Goal: Navigation & Orientation: Go to known website

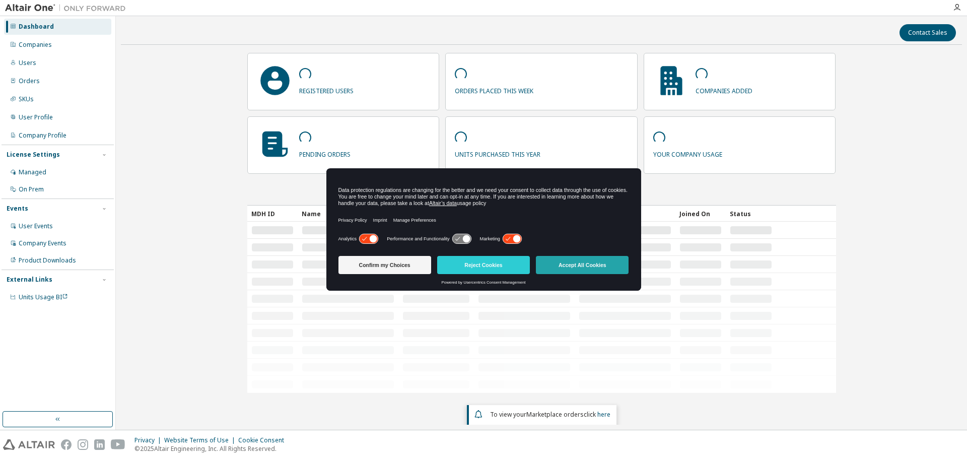
click at [584, 262] on button "Accept All Cookies" at bounding box center [582, 265] width 93 height 18
